Goal: Information Seeking & Learning: Find specific fact

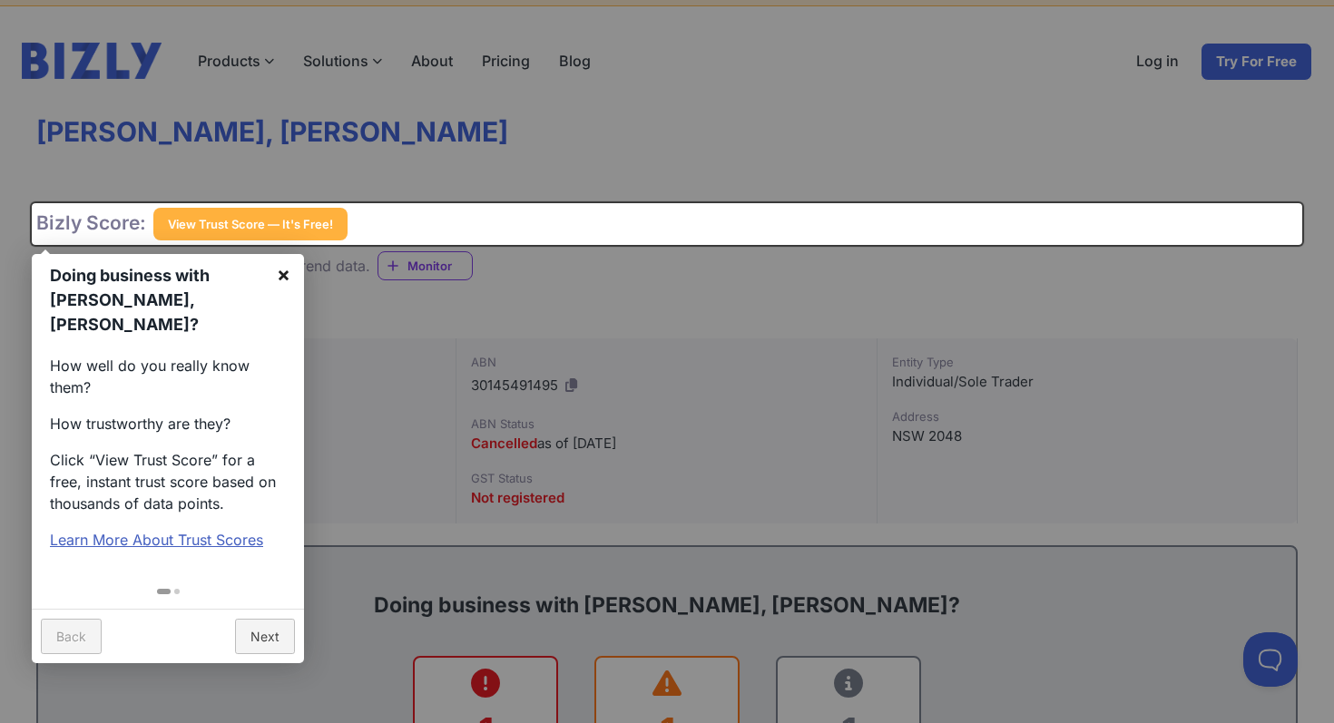
click at [277, 276] on link "×" at bounding box center [283, 274] width 41 height 41
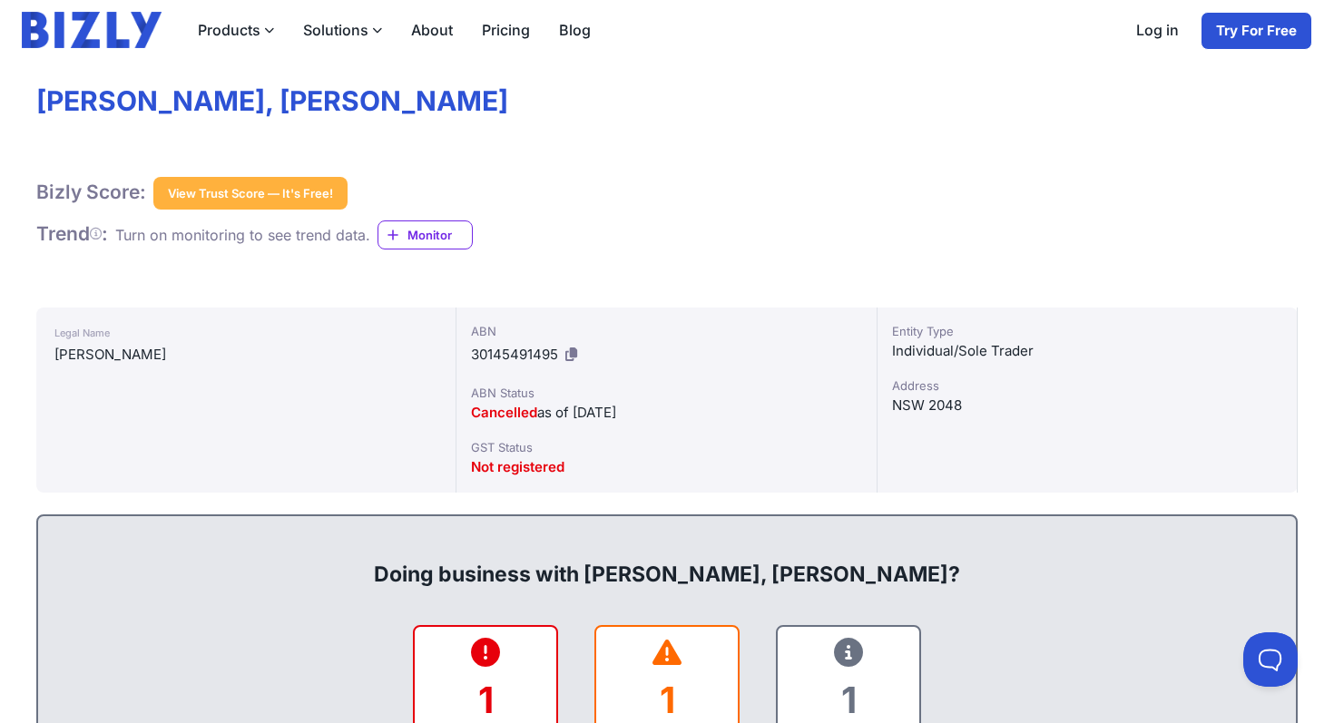
scroll to position [86, 0]
click at [512, 416] on span "Cancelled" at bounding box center [504, 413] width 66 height 17
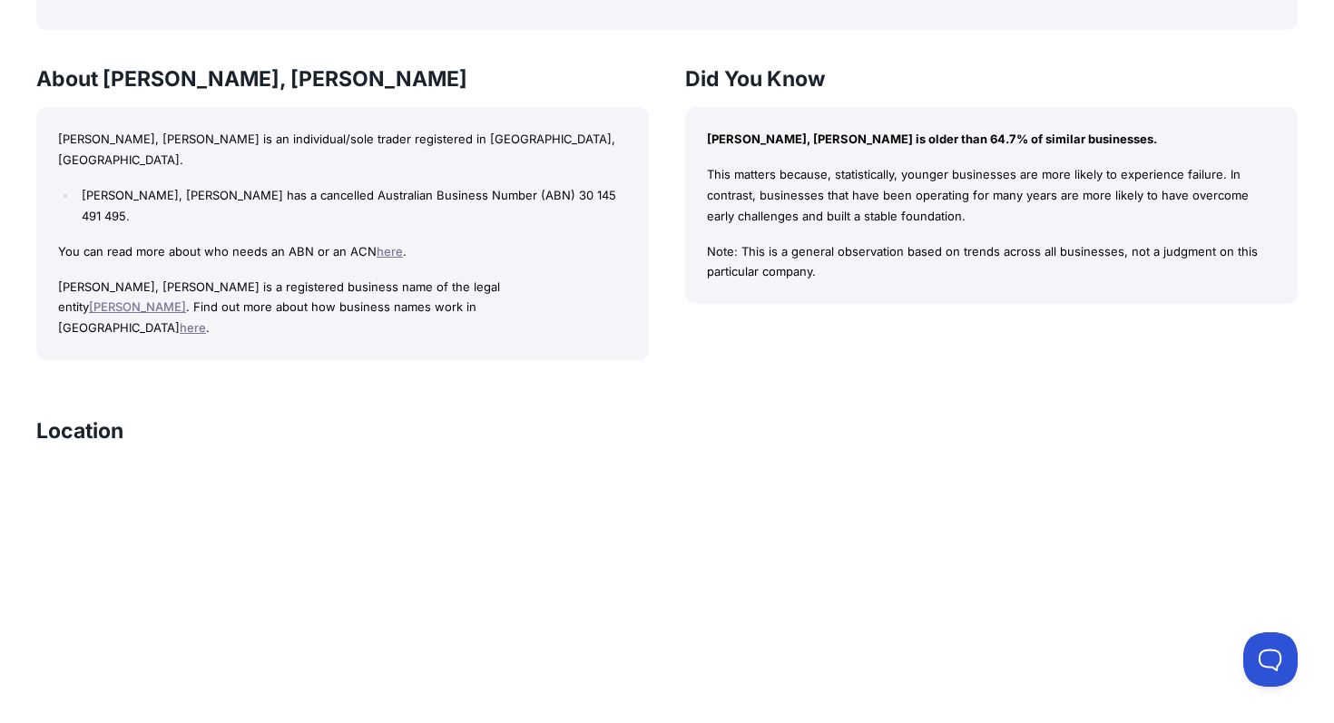
scroll to position [1180, 0]
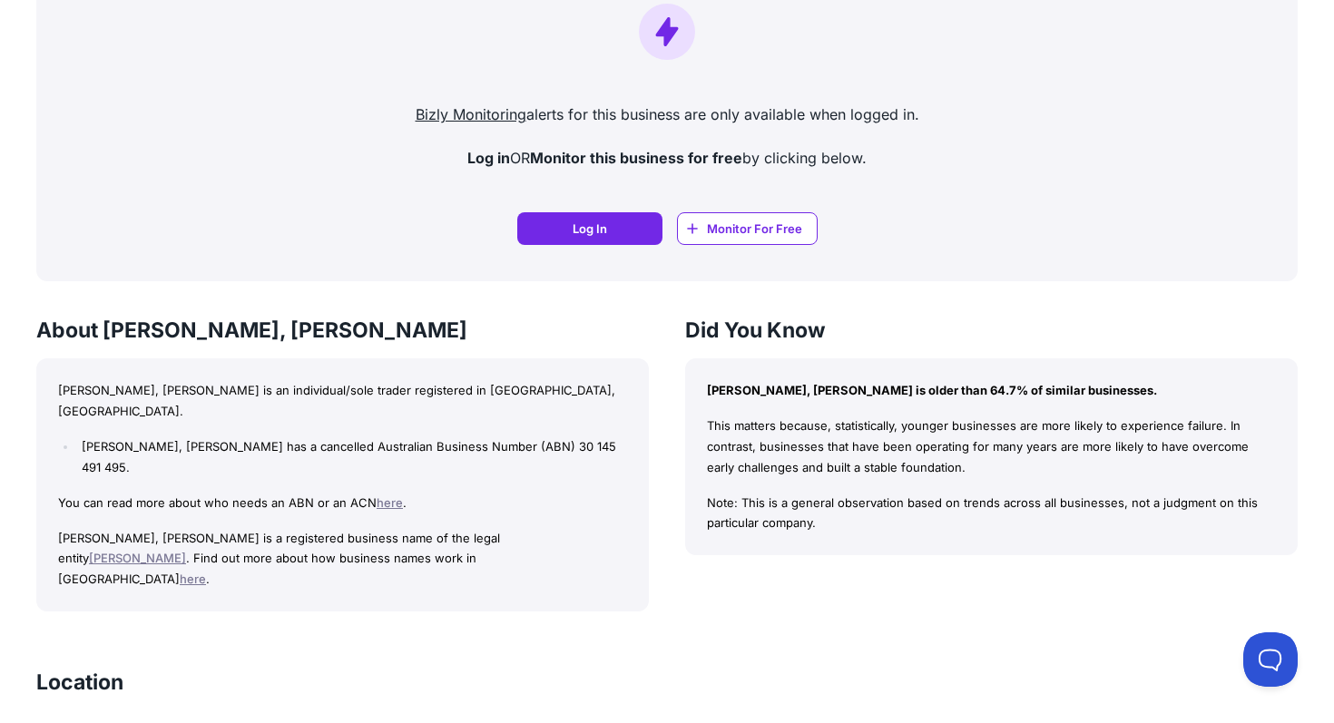
click at [609, 437] on li "[PERSON_NAME], [PERSON_NAME] has a cancelled Australian Business Number (ABN) 3…" at bounding box center [352, 458] width 550 height 42
drag, startPoint x: 610, startPoint y: 424, endPoint x: 527, endPoint y: 424, distance: 82.6
click at [527, 437] on li "[PERSON_NAME], [PERSON_NAME] has a cancelled Australian Business Number (ABN) 3…" at bounding box center [352, 458] width 550 height 42
click at [186, 551] on link "[PERSON_NAME]" at bounding box center [137, 558] width 97 height 15
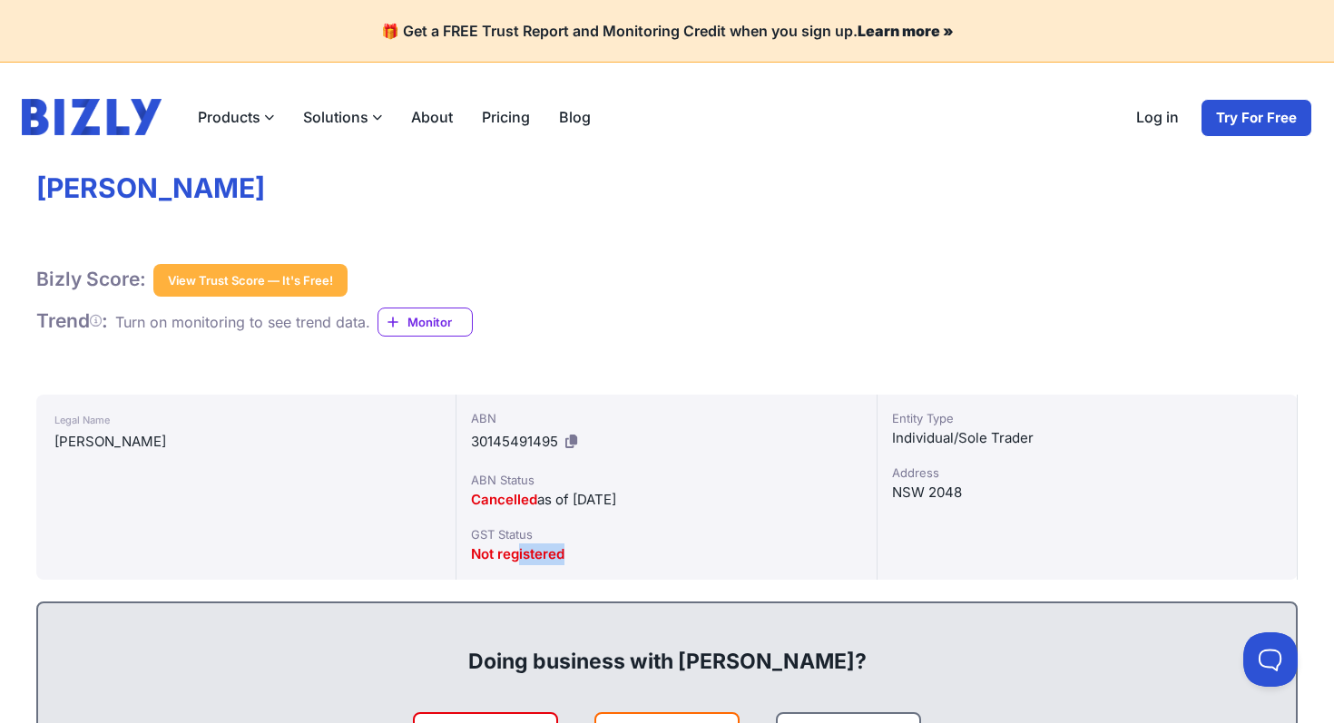
drag, startPoint x: 582, startPoint y: 555, endPoint x: 517, endPoint y: 548, distance: 64.9
click at [516, 549] on div "Not registered" at bounding box center [666, 555] width 390 height 22
click at [667, 500] on div "Cancelled as of 25/11/2014" at bounding box center [666, 500] width 390 height 22
drag, startPoint x: 558, startPoint y: 442, endPoint x: 460, endPoint y: 444, distance: 98.0
click at [459, 444] on div "ABN 30145491495 ABN Status Cancelled as of 25/11/2014 GST Status Not registered" at bounding box center [667, 487] width 420 height 185
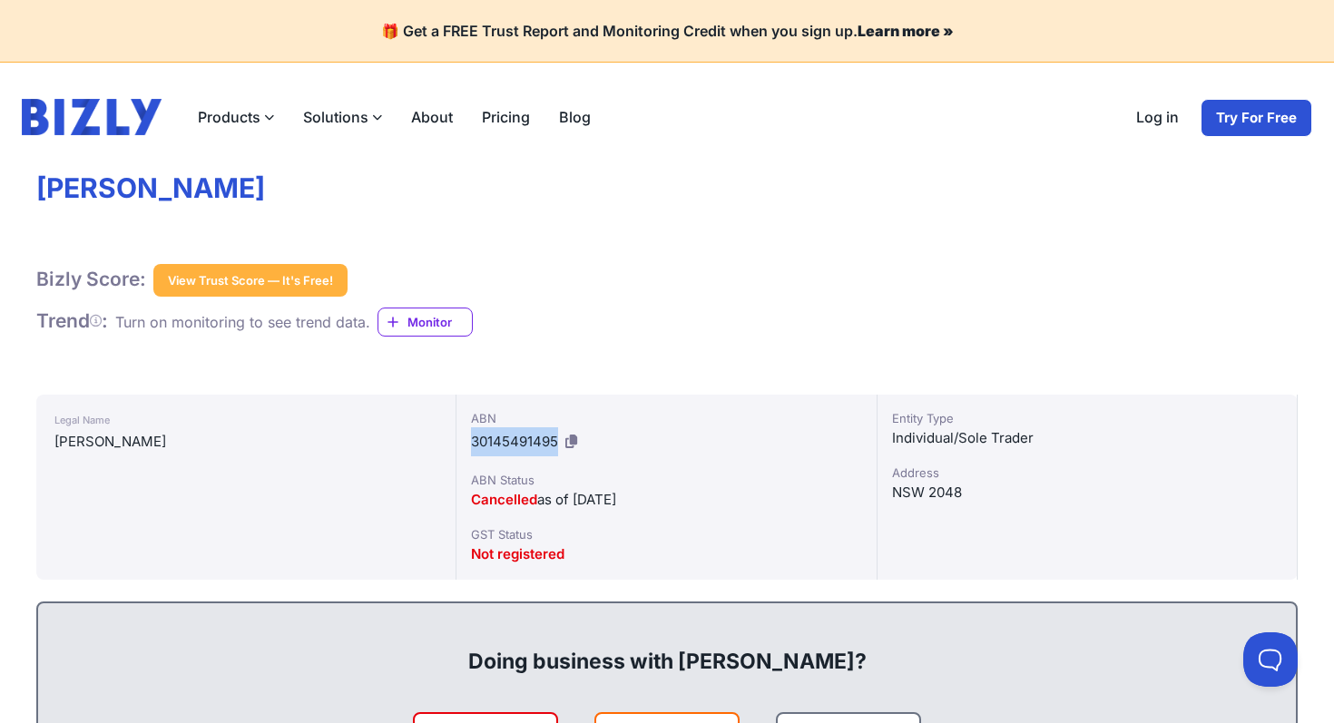
copy span "30145491495"
click at [703, 142] on div "Products Bizly Scores Free business assessment Bizly Reports Detailed business …" at bounding box center [667, 117] width 1334 height 109
